Goal: Information Seeking & Learning: Learn about a topic

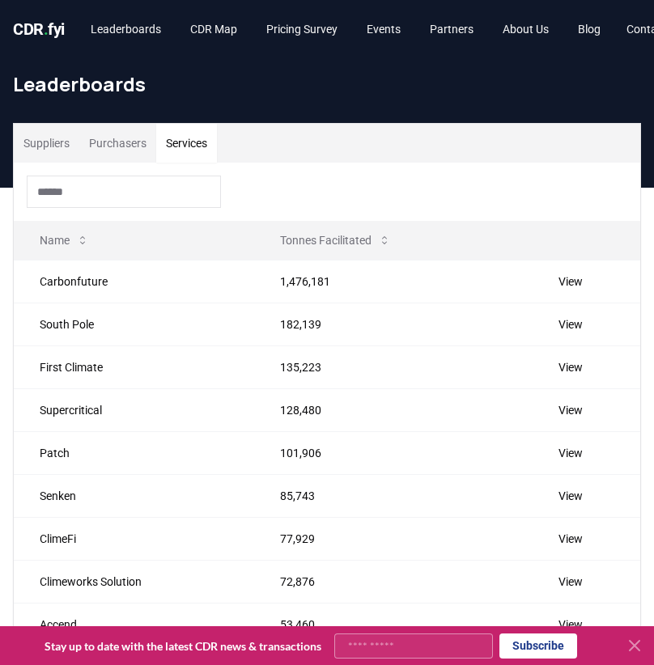
scroll to position [134, 0]
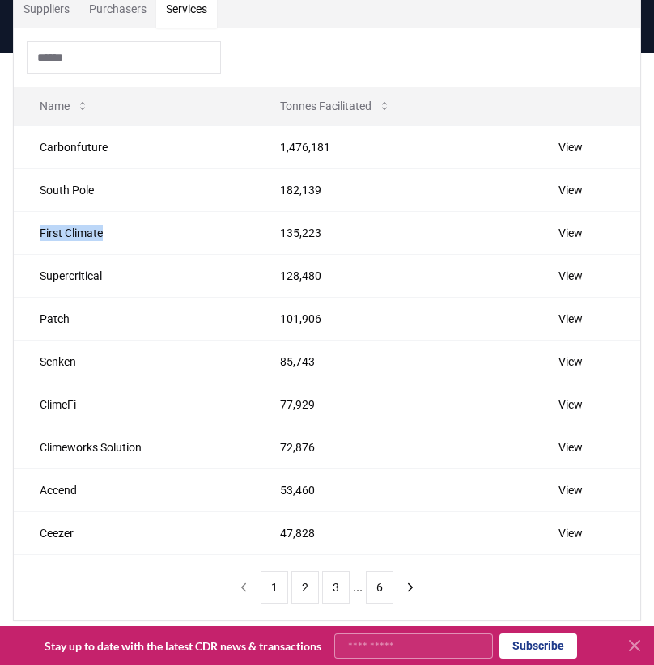
click at [261, 577] on button "1" at bounding box center [275, 587] width 28 height 32
click at [270, 580] on button "1" at bounding box center [275, 587] width 28 height 32
click at [11, 334] on div "Suppliers Purchasers Services Name Tonnes Facilitated Carbonfuture 1,476,181 Vi…" at bounding box center [327, 305] width 654 height 632
click at [256, 571] on nav "1 2 3 ... 6" at bounding box center [327, 587] width 194 height 32
click at [265, 577] on button "1" at bounding box center [275, 587] width 28 height 32
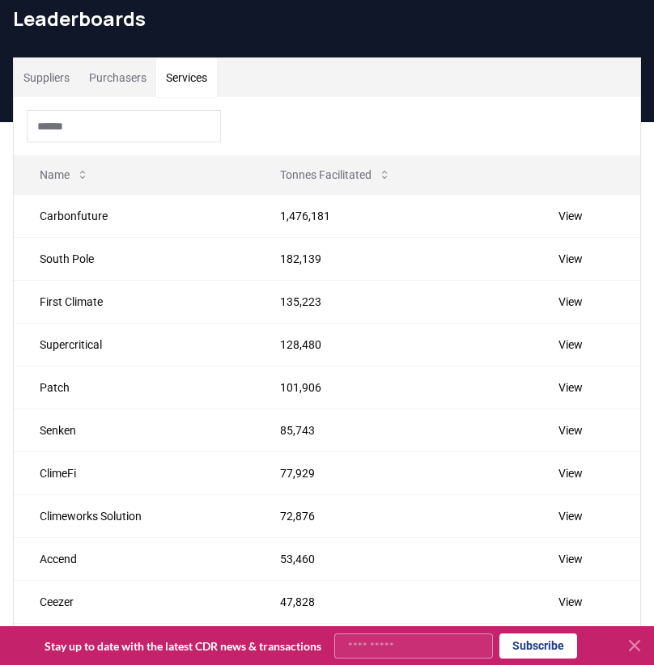
scroll to position [60, 0]
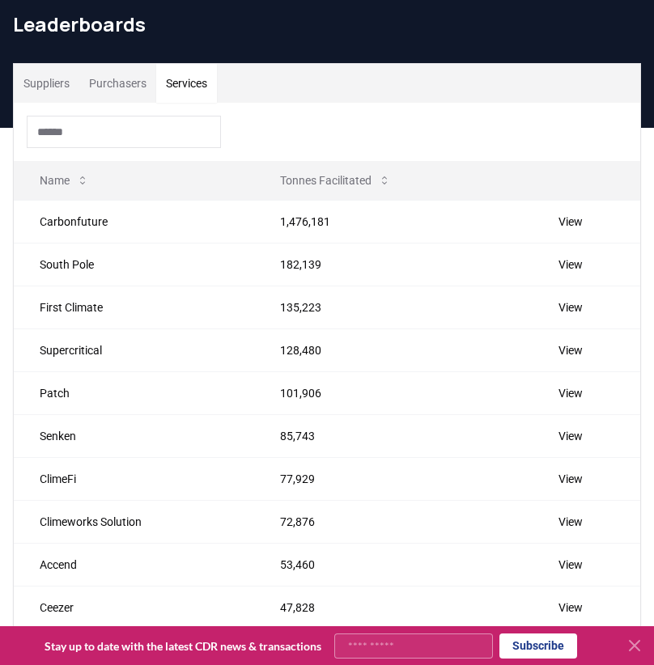
click at [107, 86] on button "Purchasers" at bounding box center [117, 83] width 77 height 39
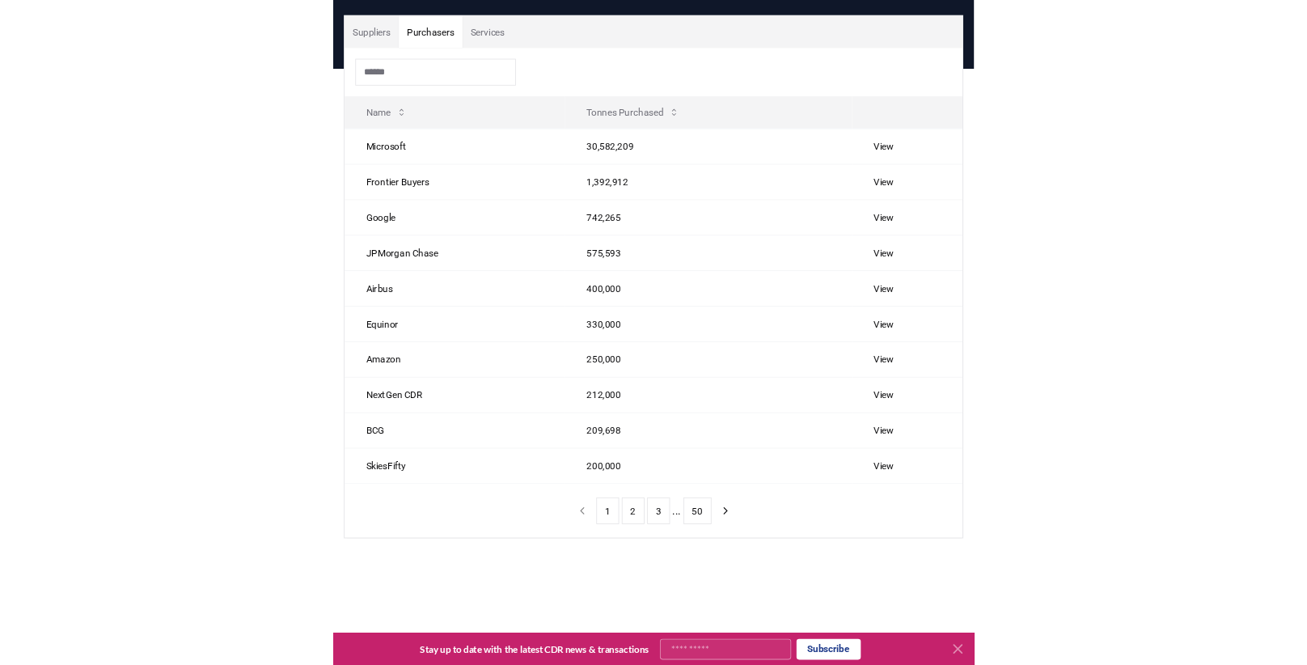
scroll to position [104, 0]
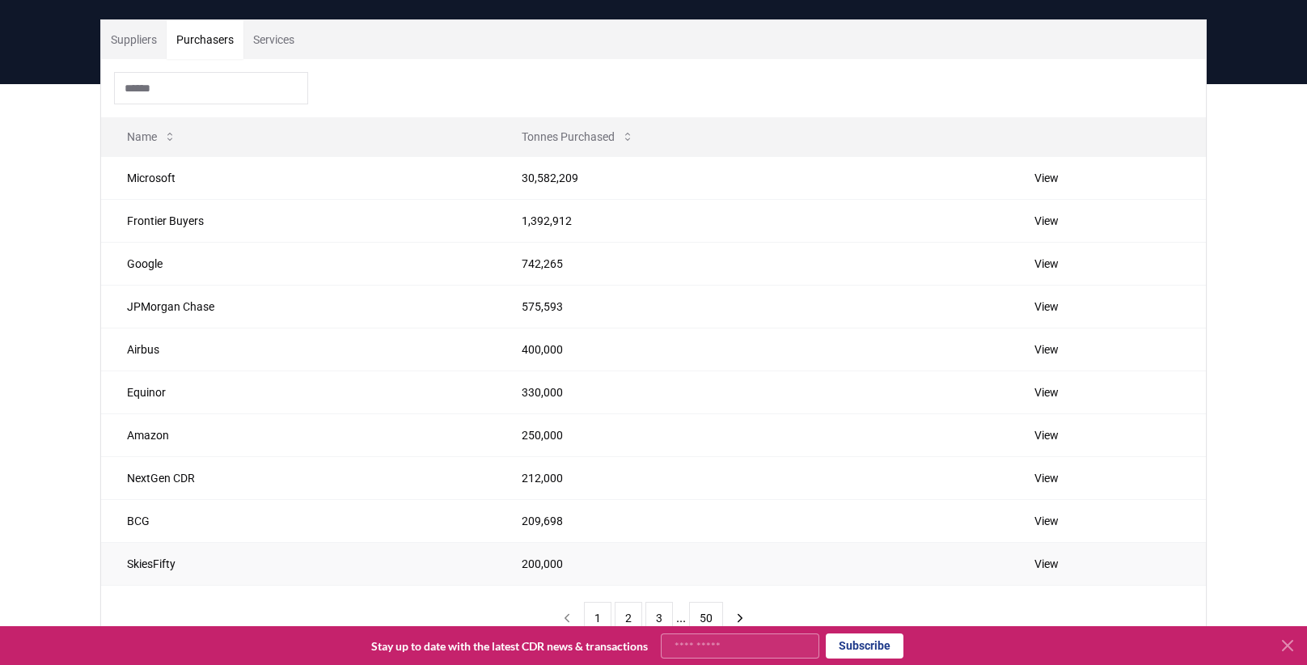
click at [163, 559] on td "SkiesFifty" at bounding box center [298, 563] width 395 height 43
copy td "SkiesFifty"
click at [625, 602] on button "2" at bounding box center [629, 618] width 28 height 32
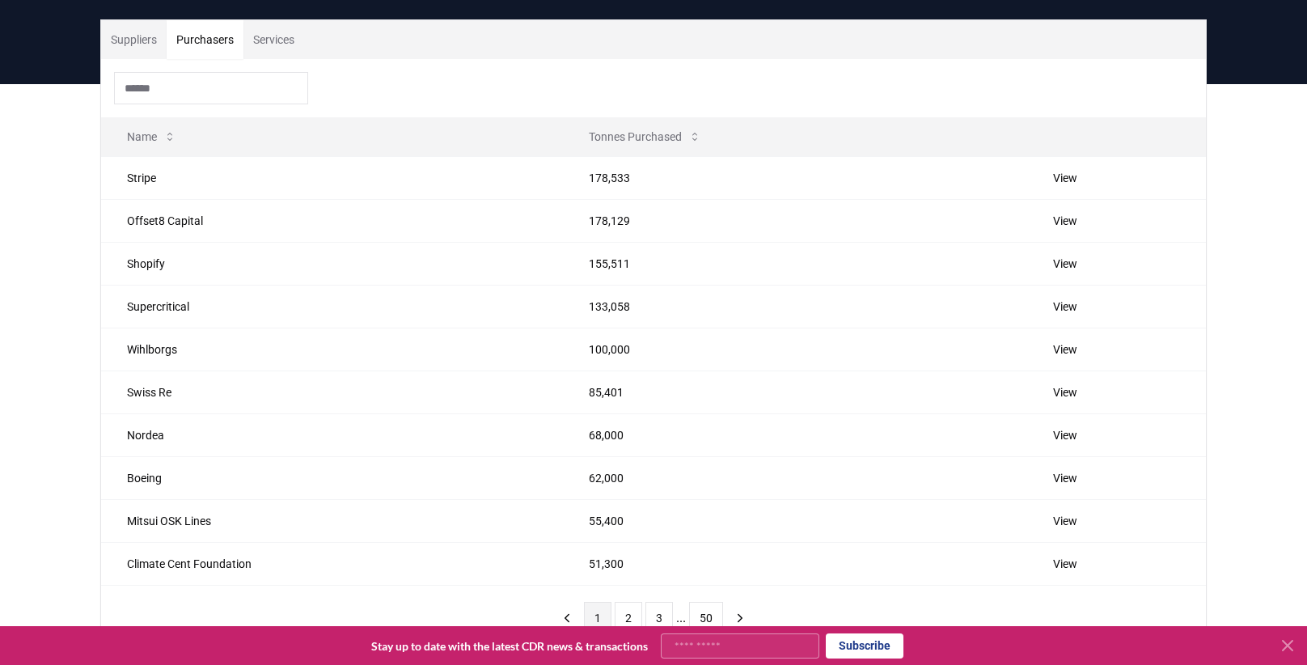
click at [601, 610] on button "1" at bounding box center [598, 618] width 28 height 32
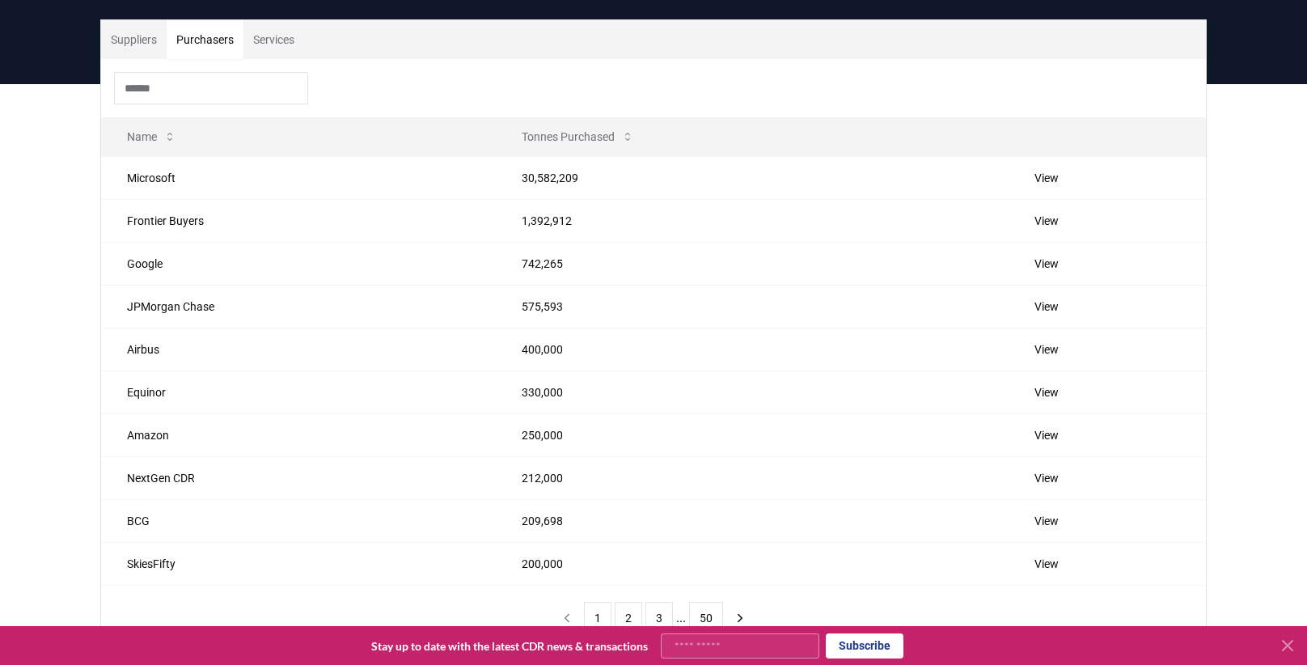
click at [642, 608] on ul "1 2 3 ... 50" at bounding box center [653, 618] width 139 height 32
click at [646, 610] on button "3" at bounding box center [660, 618] width 28 height 32
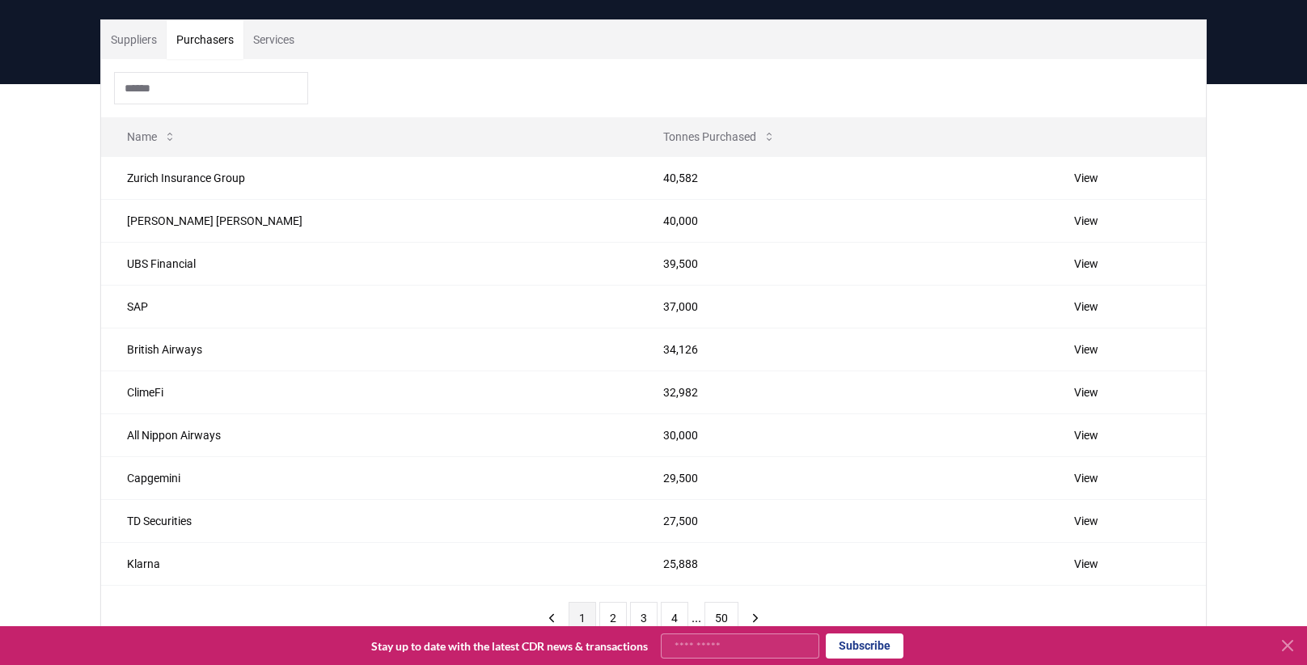
click at [578, 621] on button "1" at bounding box center [583, 618] width 28 height 32
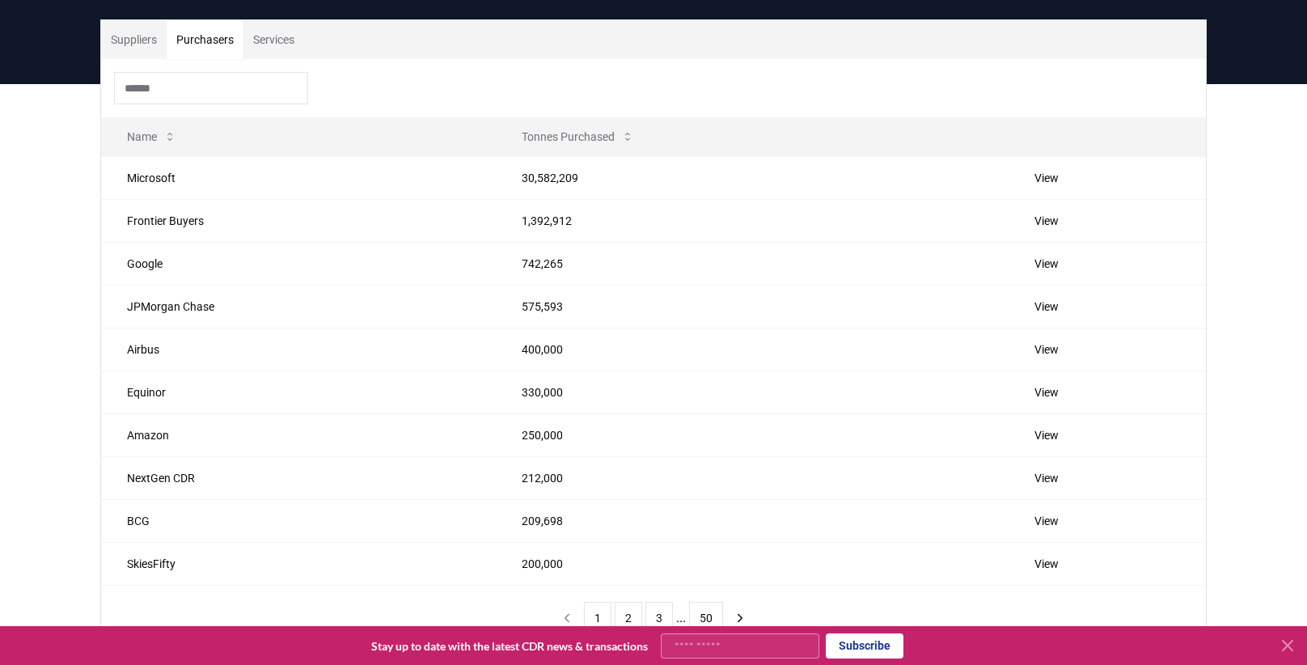
click at [275, 39] on button "Services" at bounding box center [274, 39] width 61 height 39
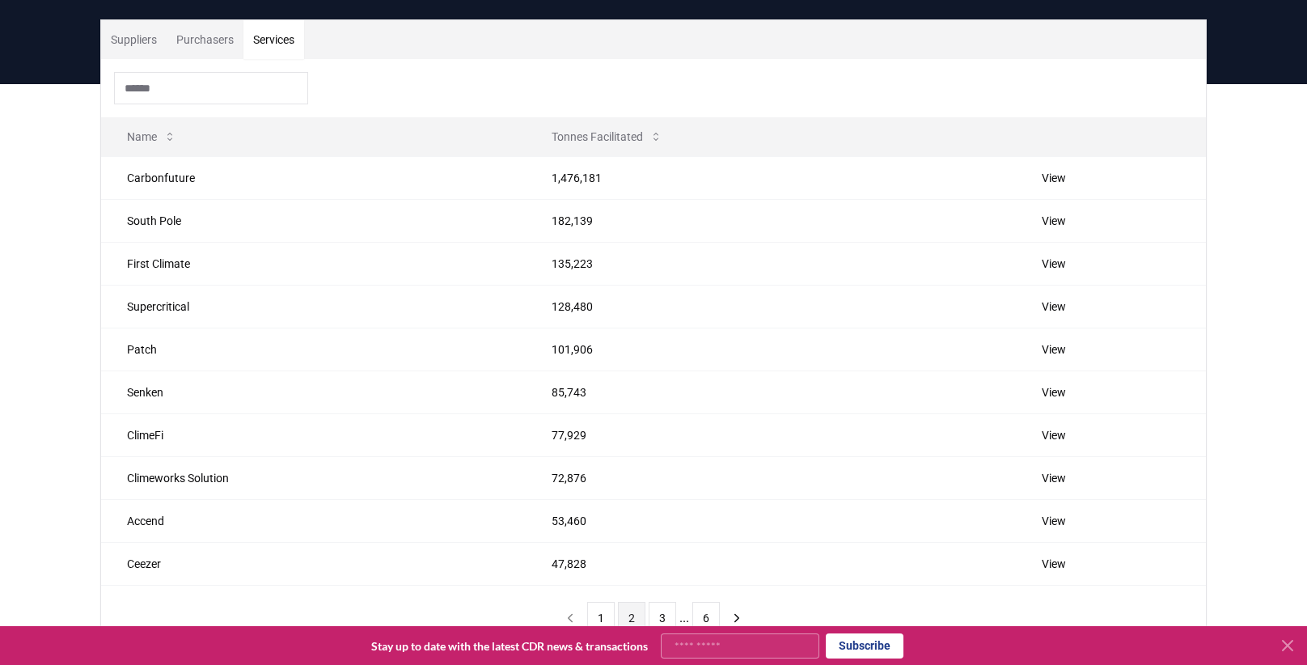
click at [625, 615] on button "2" at bounding box center [632, 618] width 28 height 32
click at [653, 619] on button "3" at bounding box center [663, 618] width 28 height 32
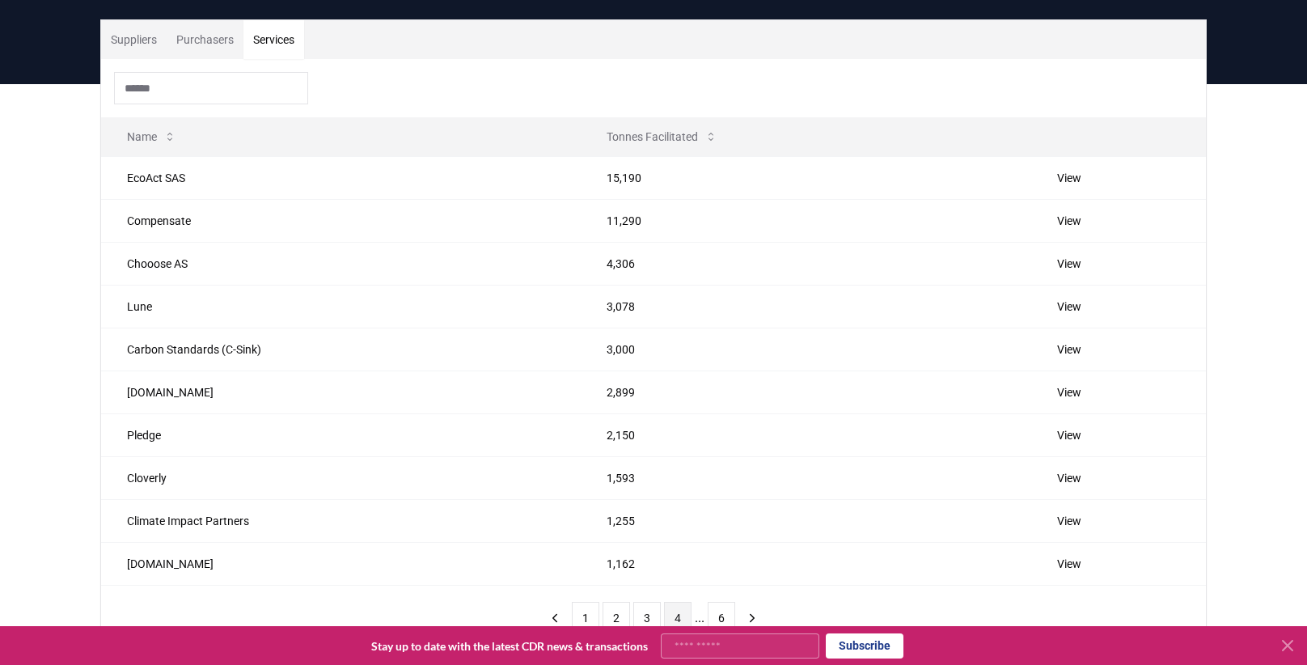
click at [653, 619] on button "4" at bounding box center [678, 618] width 28 height 32
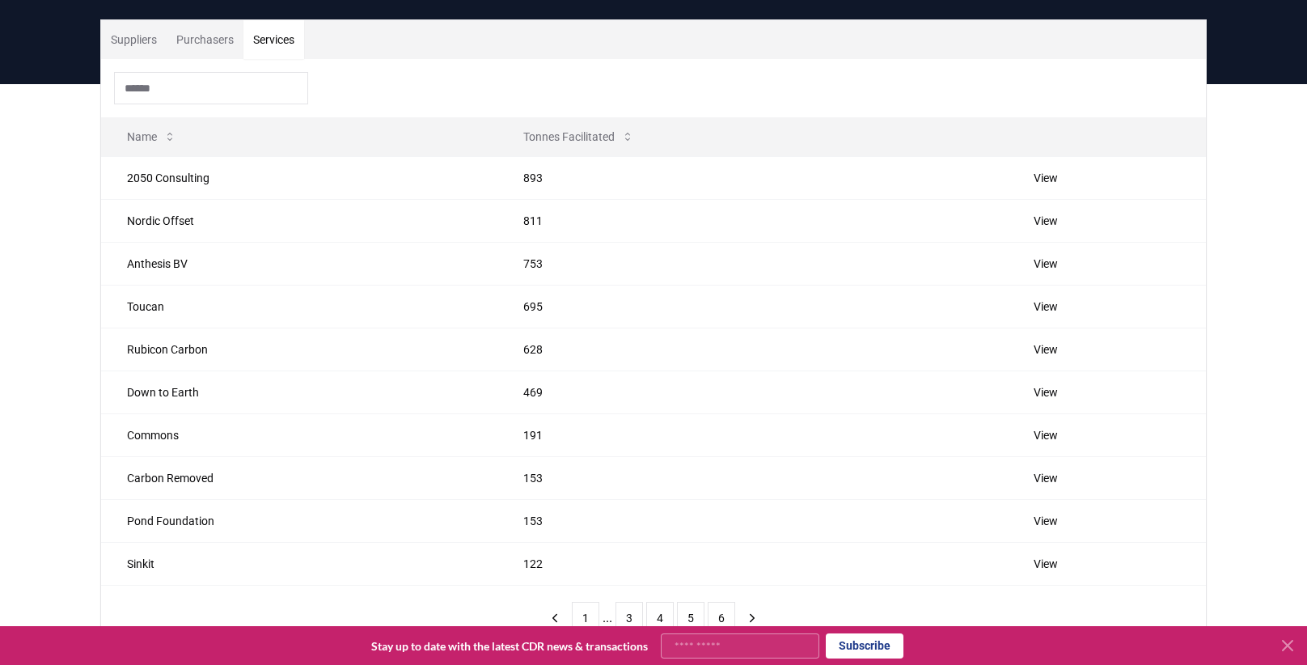
click at [653, 167] on div "Suppliers Purchasers Services Name Tonnes Facilitated 2050 Consulting 893 View …" at bounding box center [653, 400] width 1307 height 632
